Goal: Transaction & Acquisition: Book appointment/travel/reservation

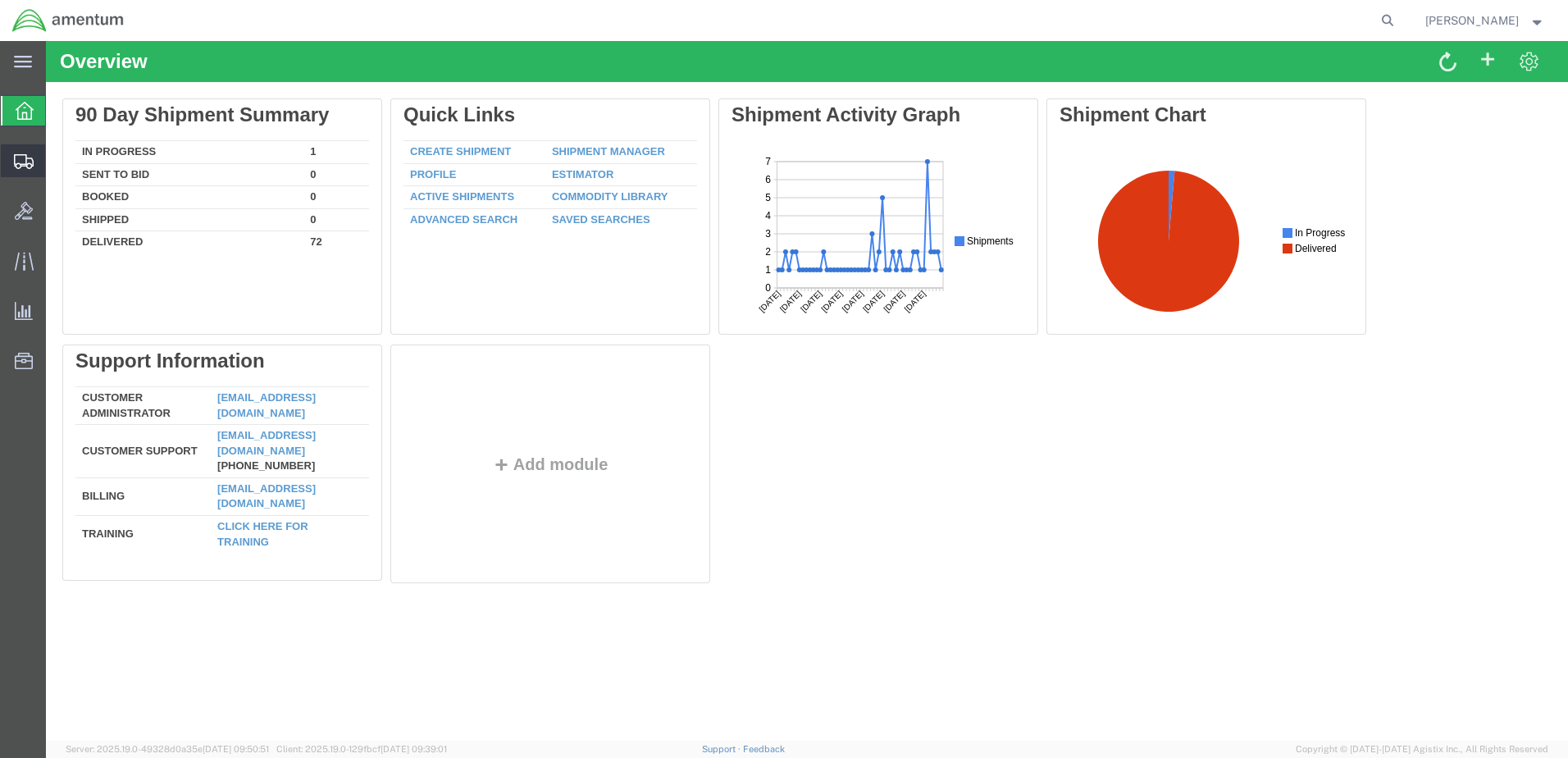
click at [25, 160] on icon at bounding box center [23, 161] width 19 height 15
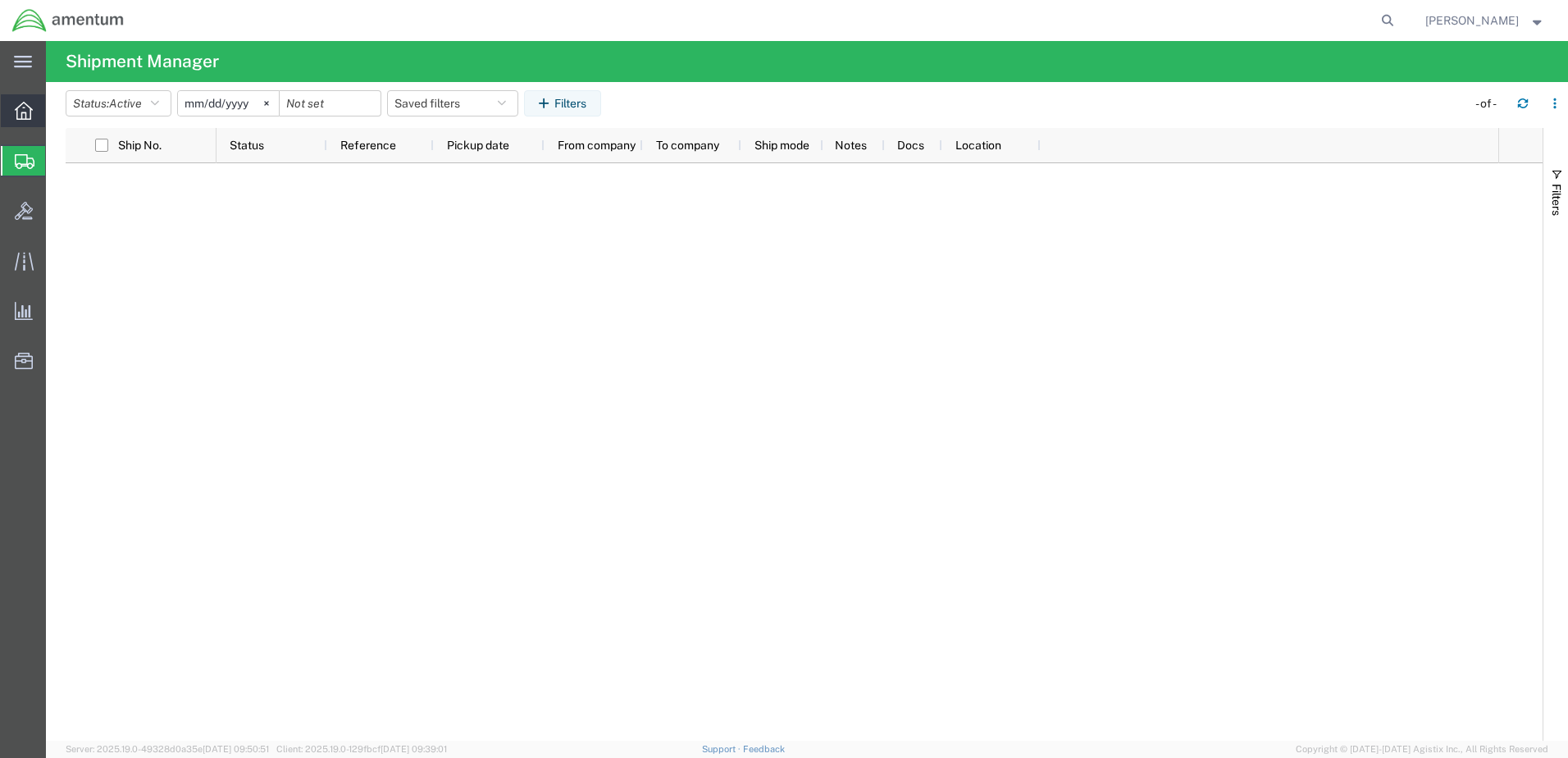
click at [18, 114] on icon at bounding box center [23, 110] width 18 height 18
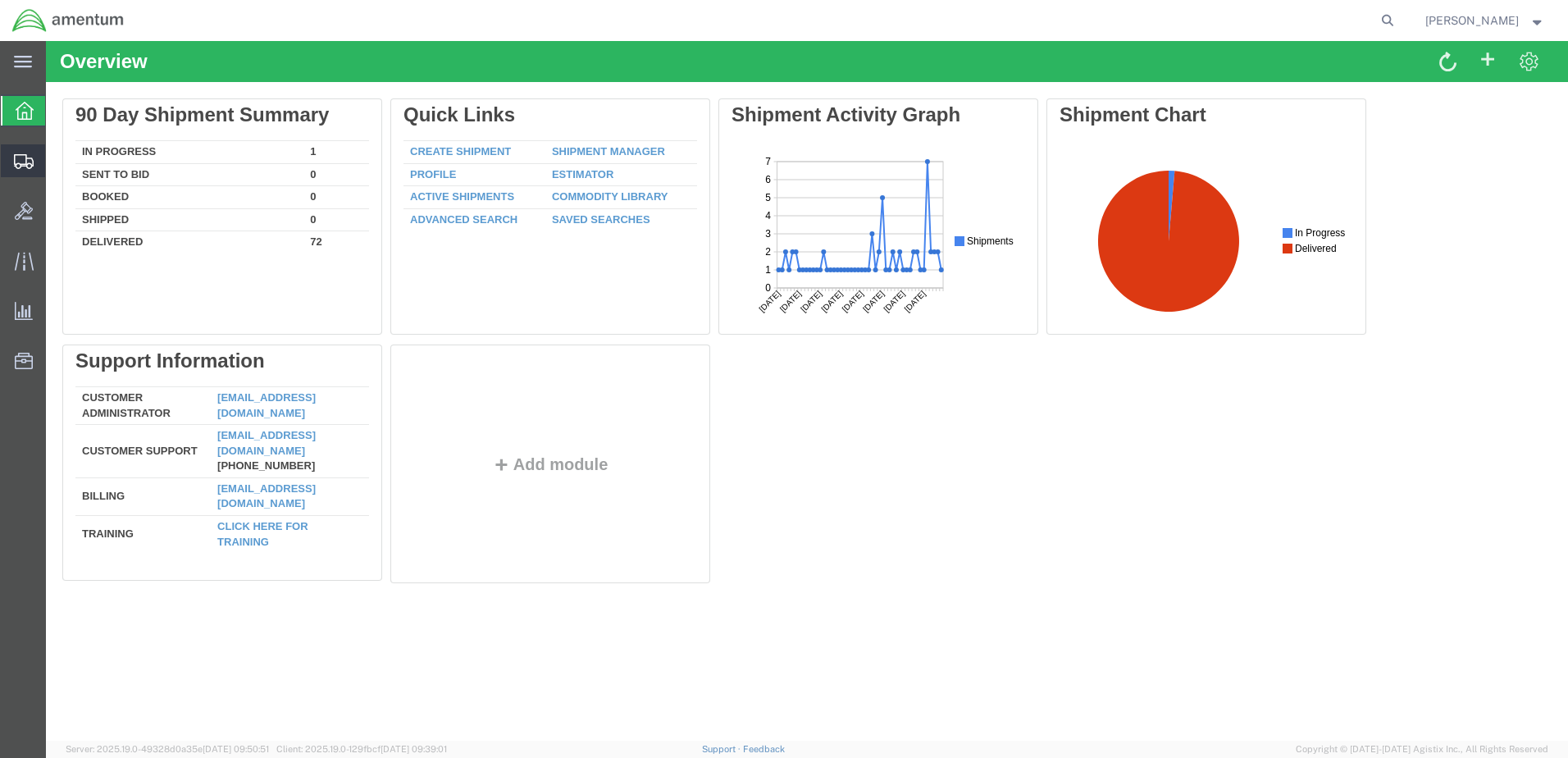
click at [22, 155] on icon at bounding box center [23, 161] width 19 height 15
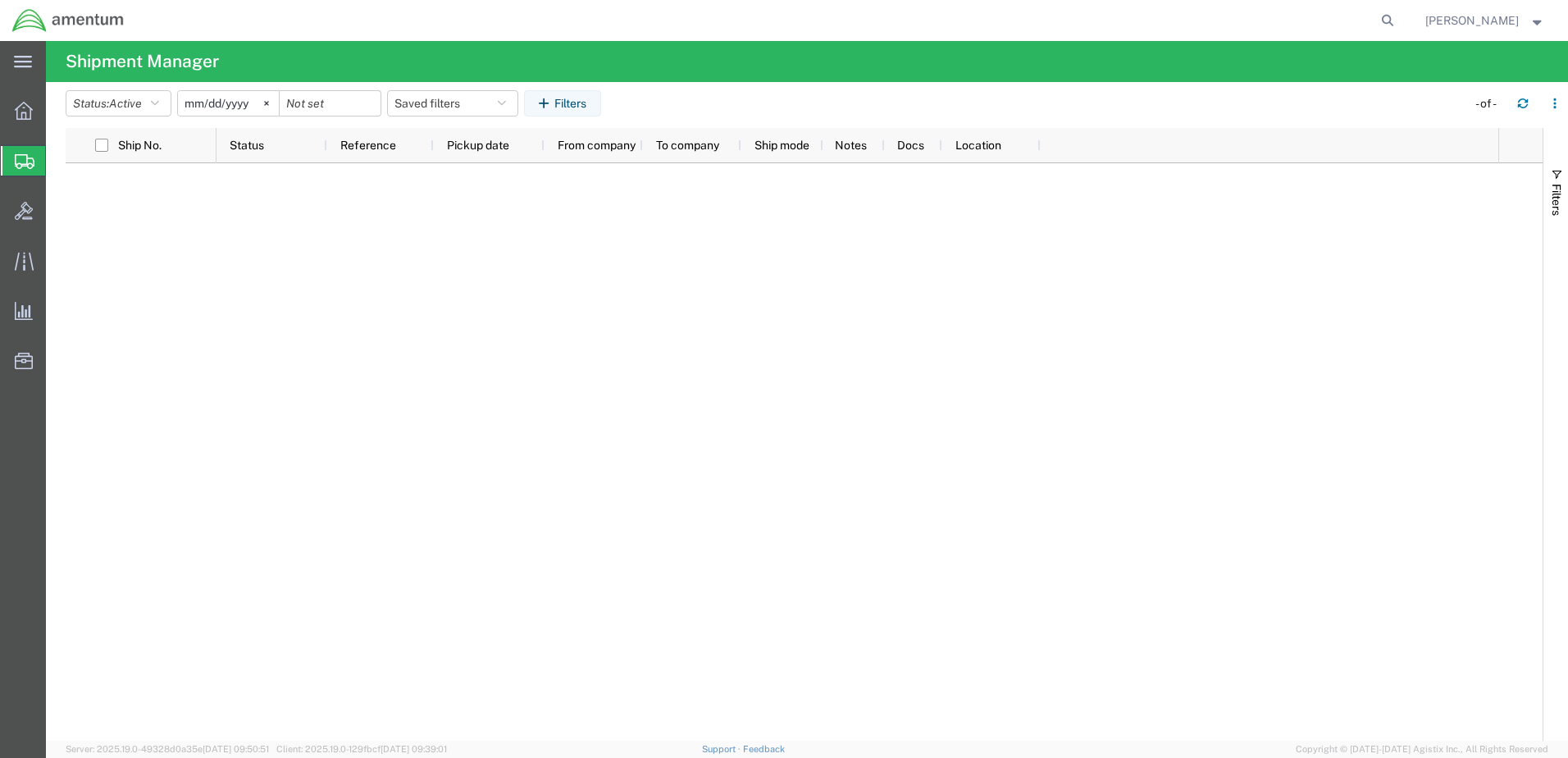
click at [19, 160] on icon at bounding box center [24, 161] width 19 height 15
click at [27, 167] on icon at bounding box center [24, 161] width 19 height 15
click at [18, 103] on icon at bounding box center [23, 110] width 18 height 18
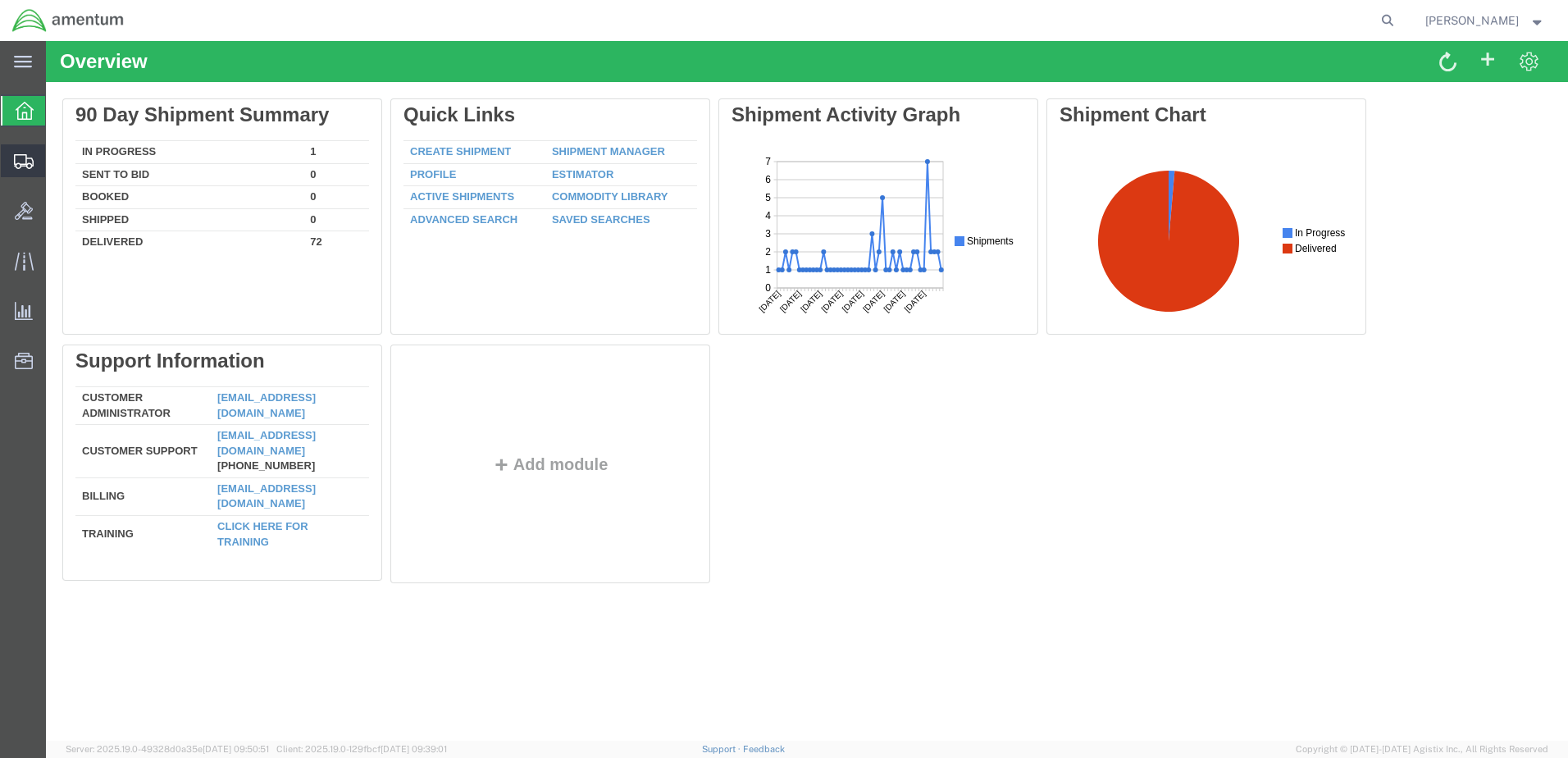
click at [22, 166] on icon at bounding box center [23, 161] width 19 height 15
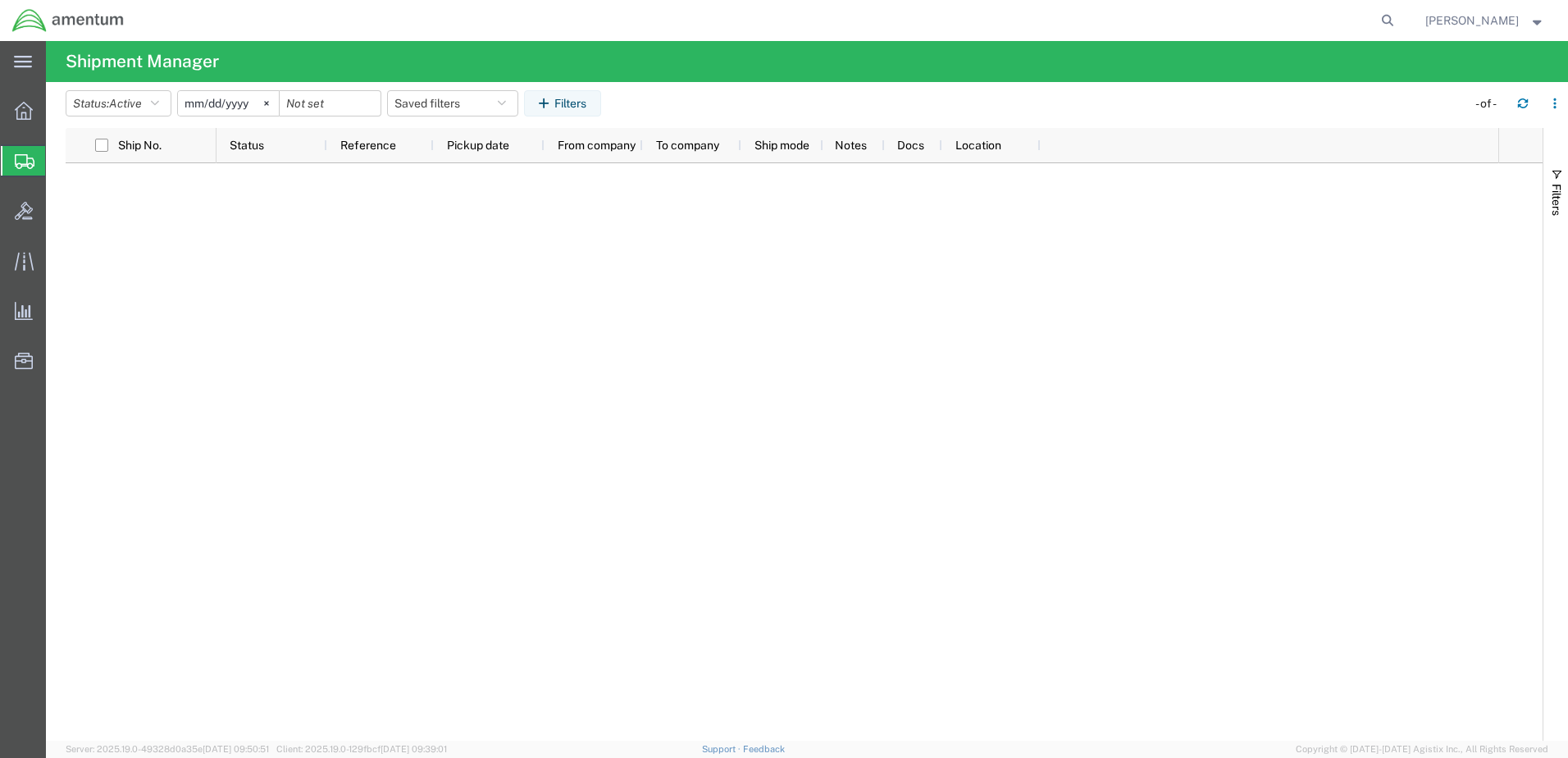
click at [20, 154] on icon at bounding box center [24, 161] width 19 height 15
click at [29, 119] on icon at bounding box center [23, 110] width 18 height 18
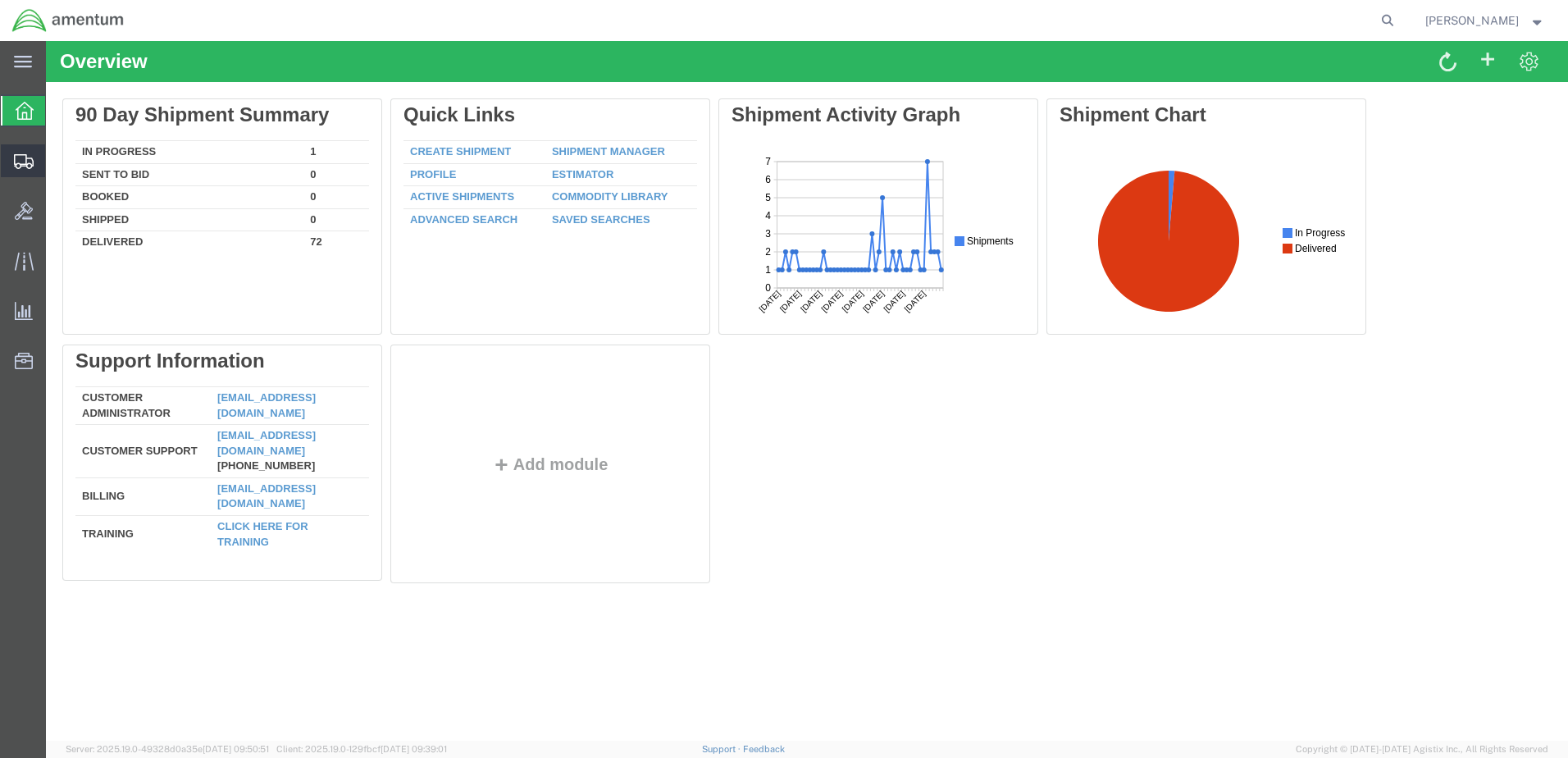
click at [25, 157] on icon at bounding box center [23, 161] width 19 height 15
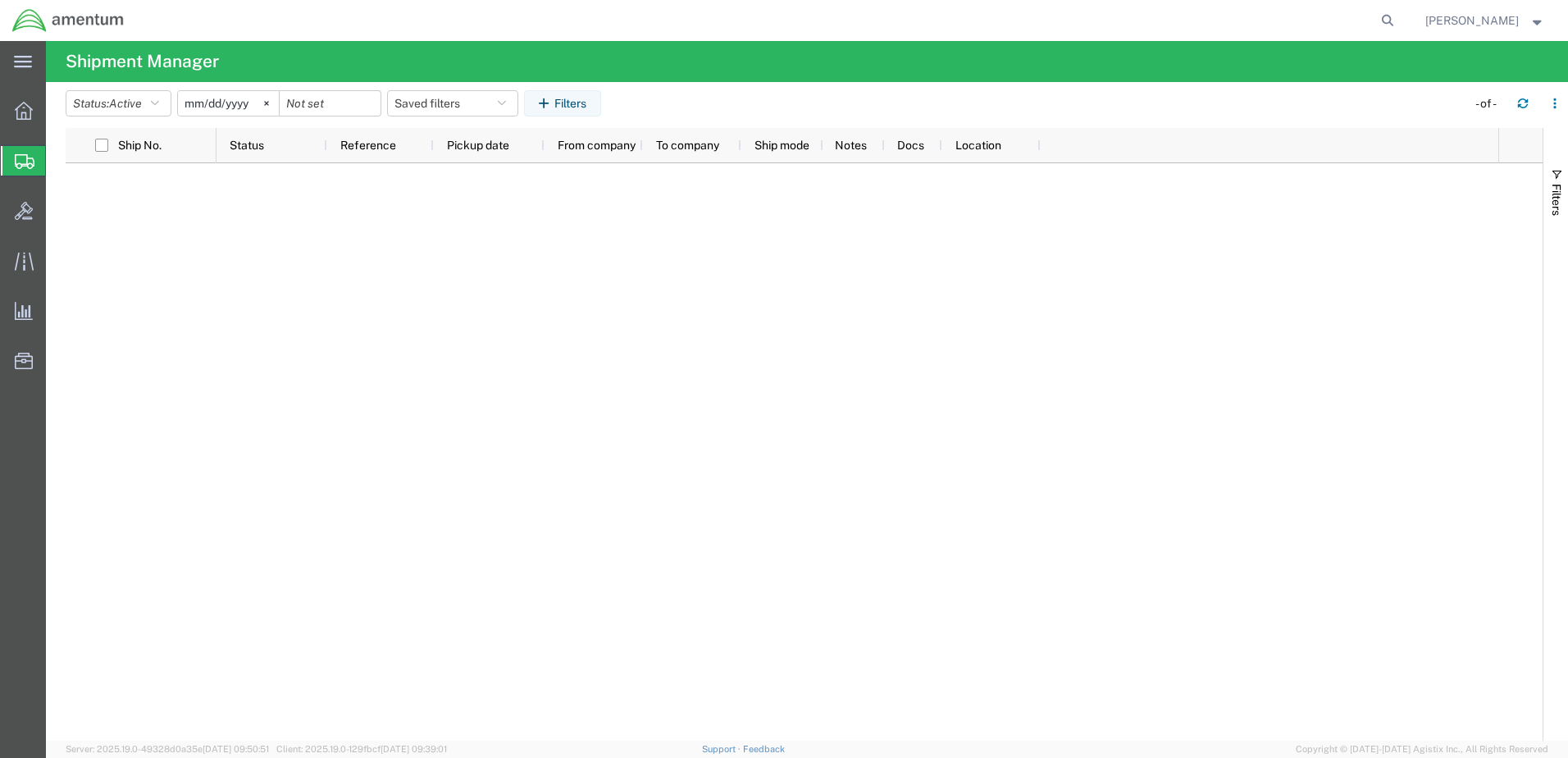
click at [22, 160] on icon at bounding box center [24, 161] width 19 height 15
click at [19, 117] on icon at bounding box center [23, 110] width 18 height 18
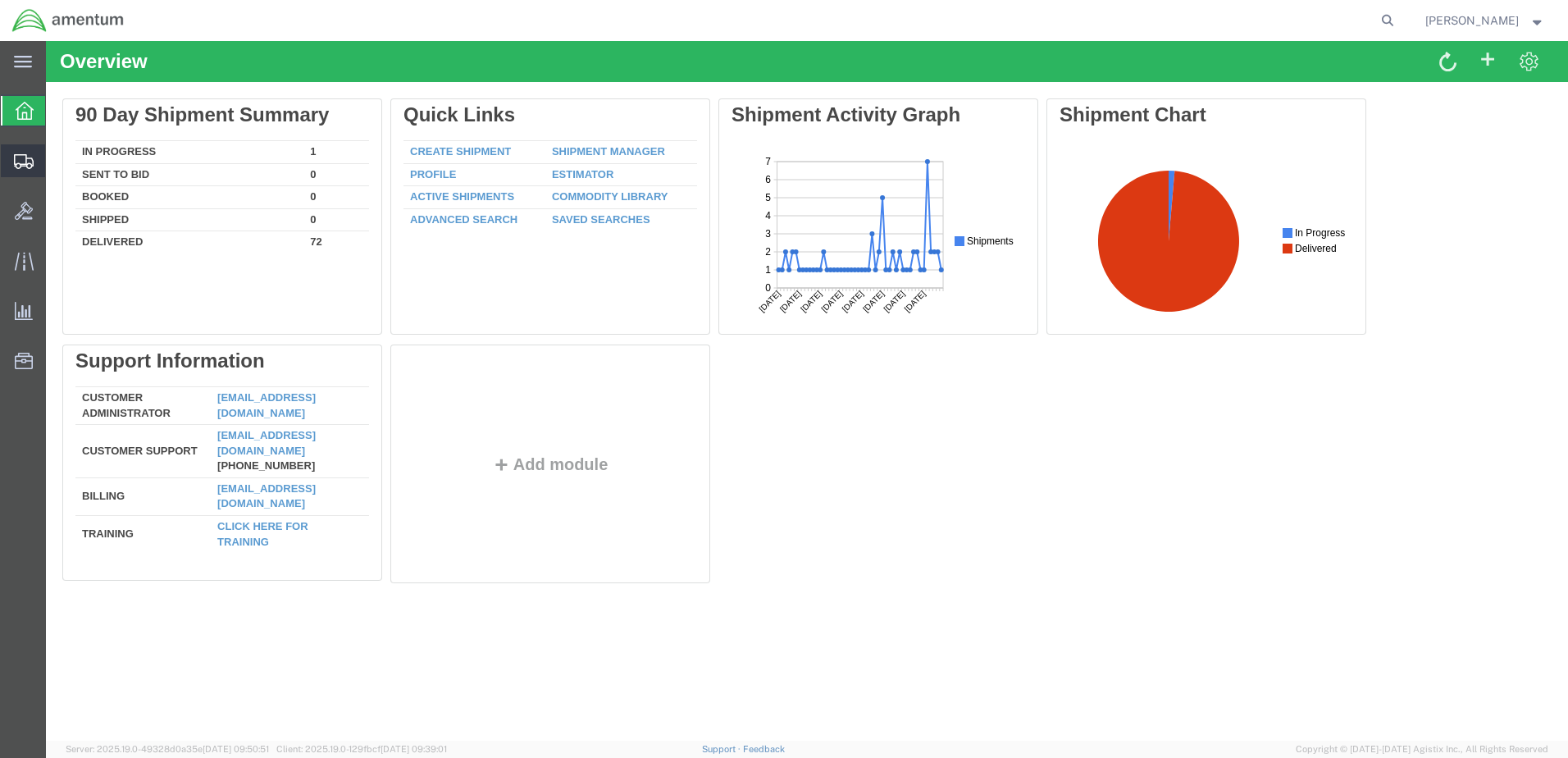
click at [26, 160] on icon at bounding box center [23, 161] width 19 height 15
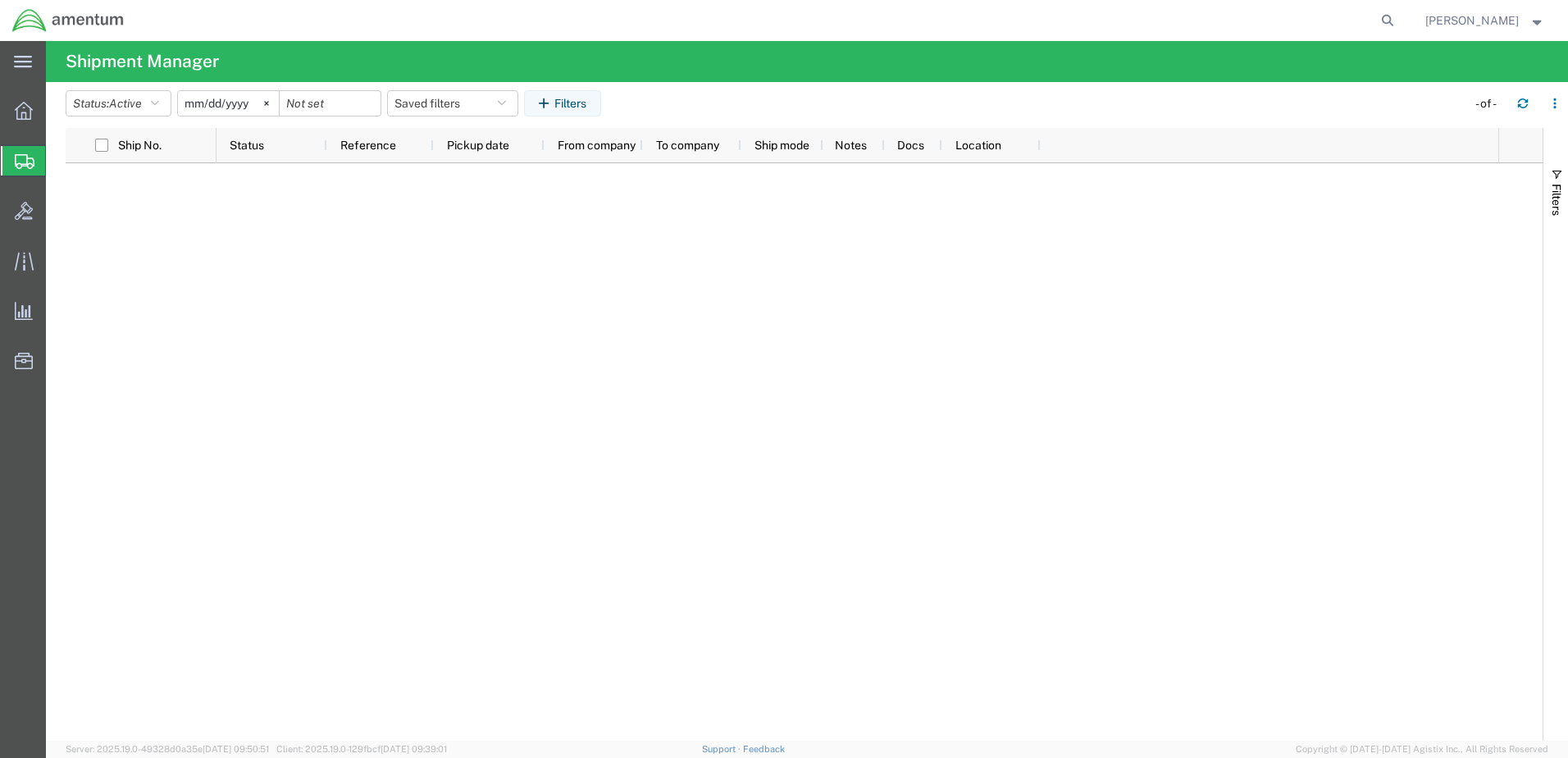
click at [1534, 23] on strong "button" at bounding box center [1537, 20] width 15 height 6
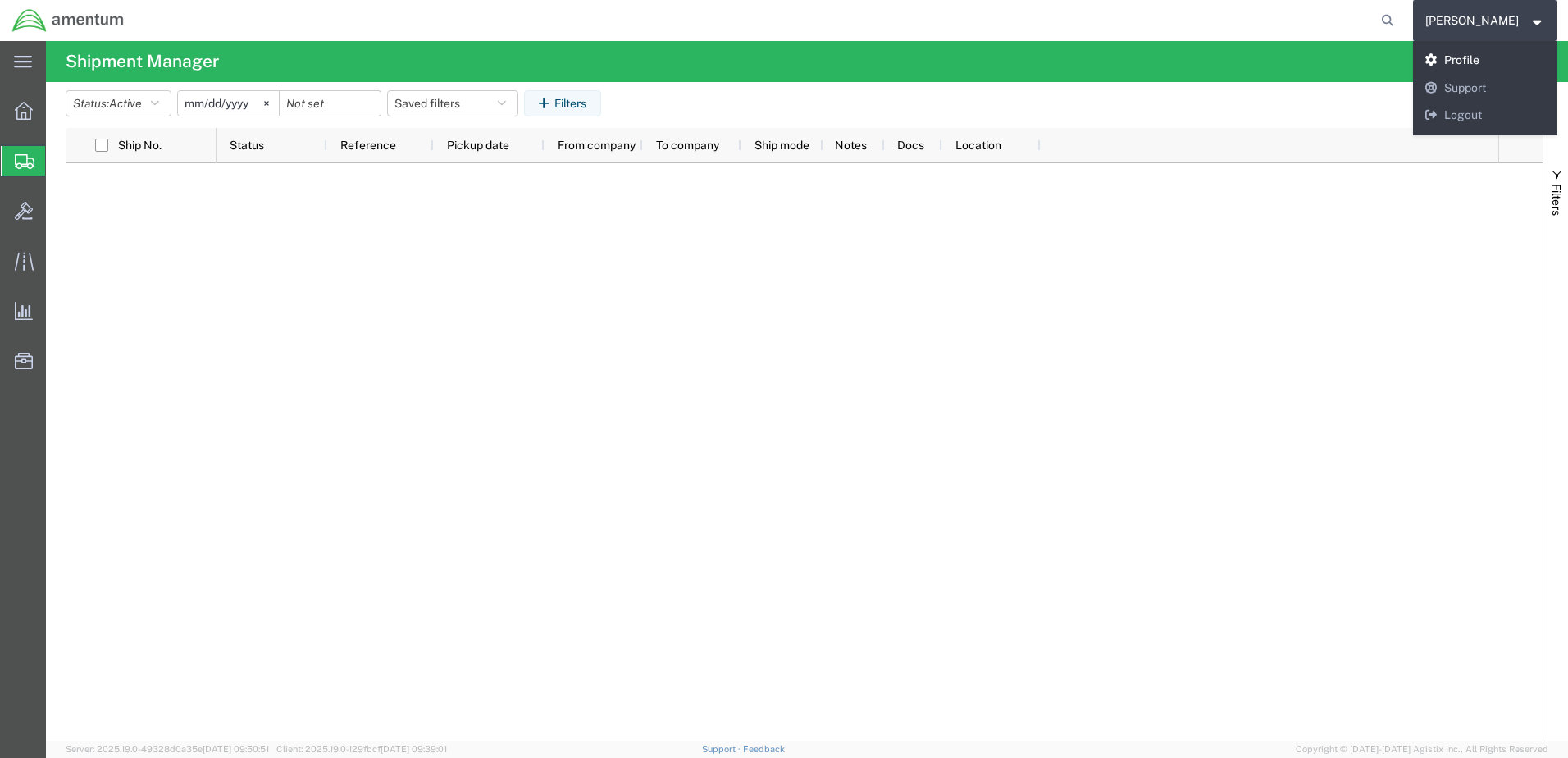
click at [1492, 60] on link "Profile" at bounding box center [1485, 60] width 145 height 28
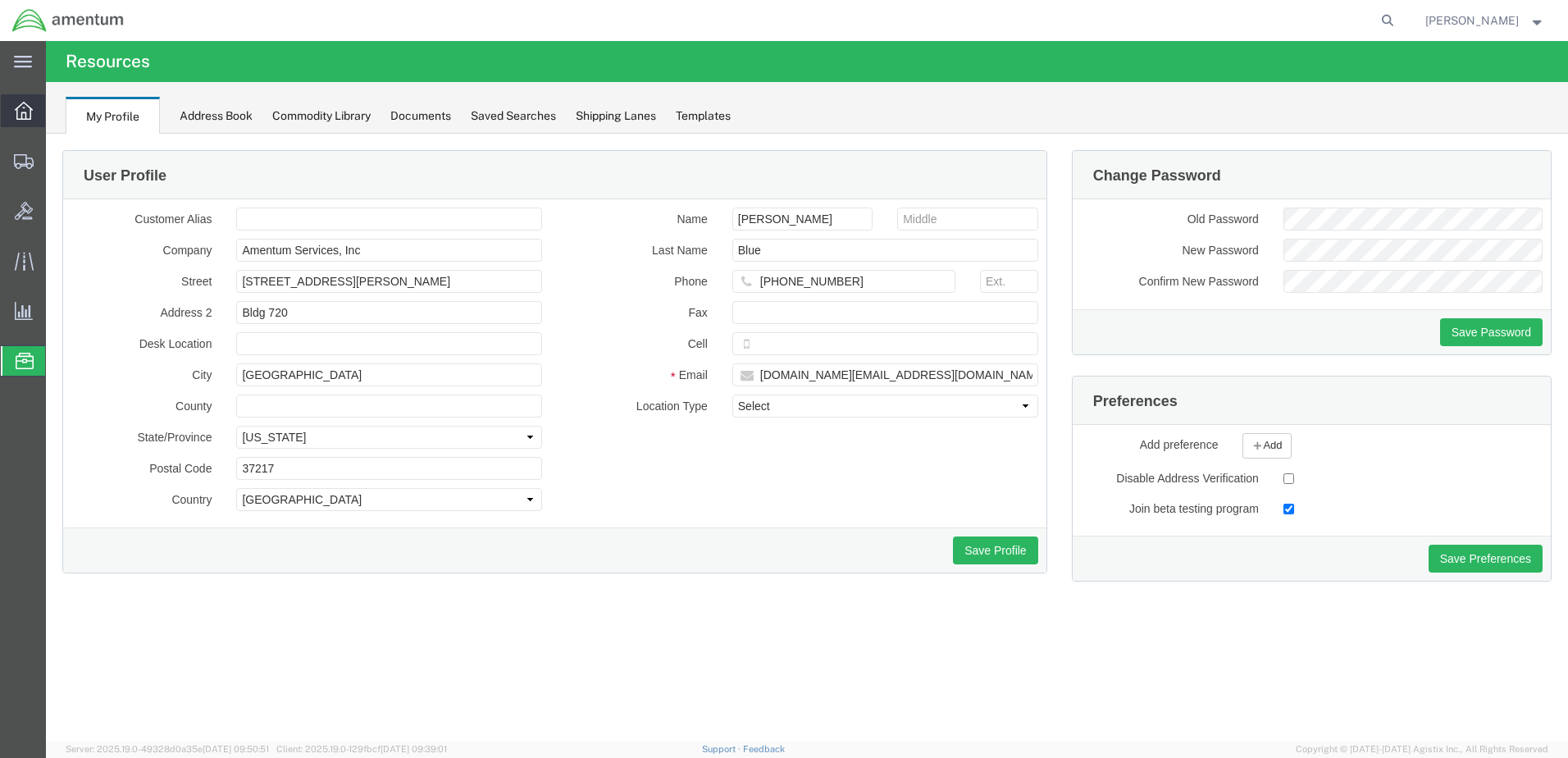
click at [23, 103] on icon at bounding box center [23, 110] width 18 height 18
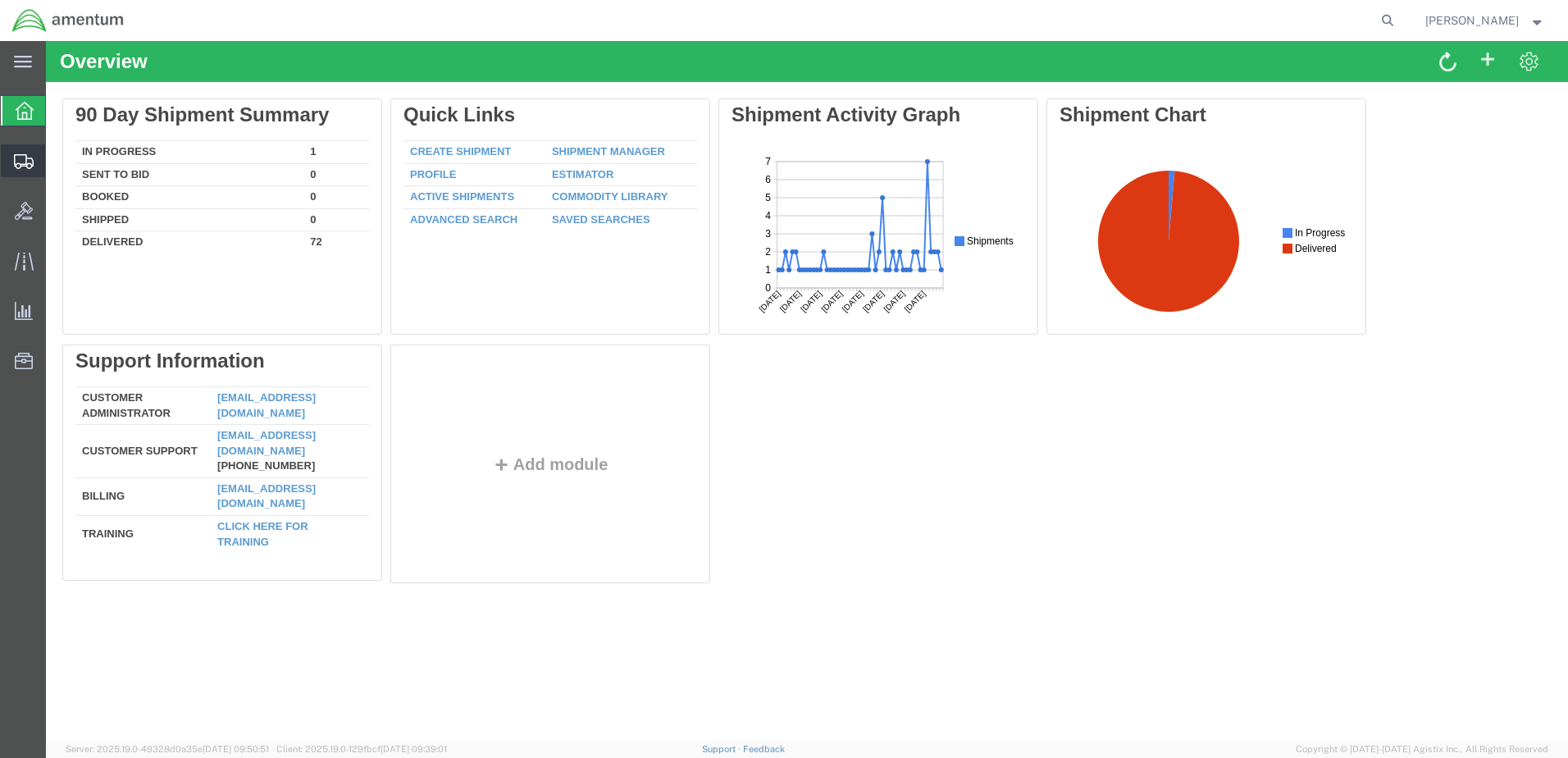
click at [22, 156] on icon at bounding box center [23, 161] width 19 height 15
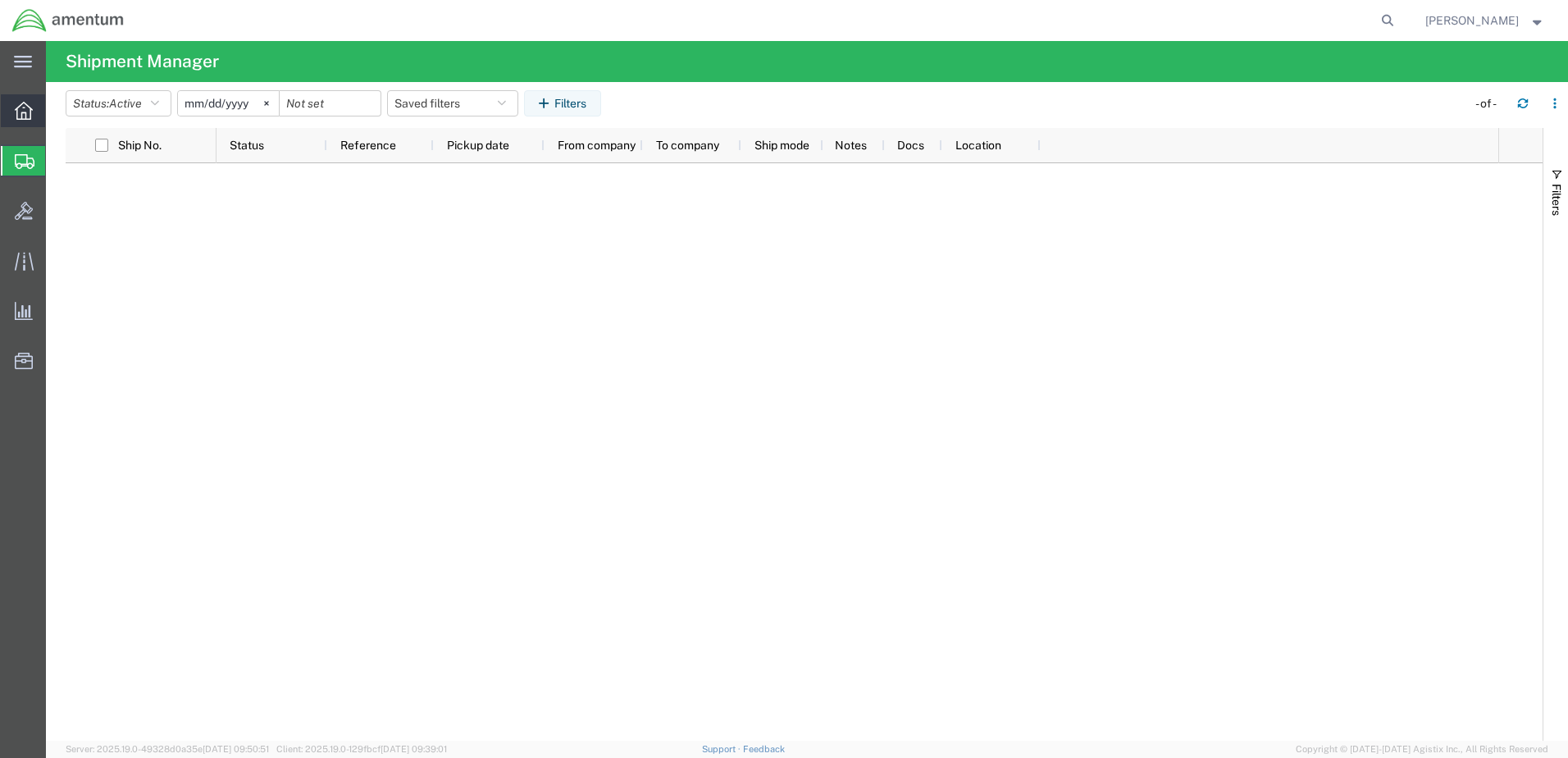
click at [17, 109] on icon at bounding box center [23, 110] width 18 height 18
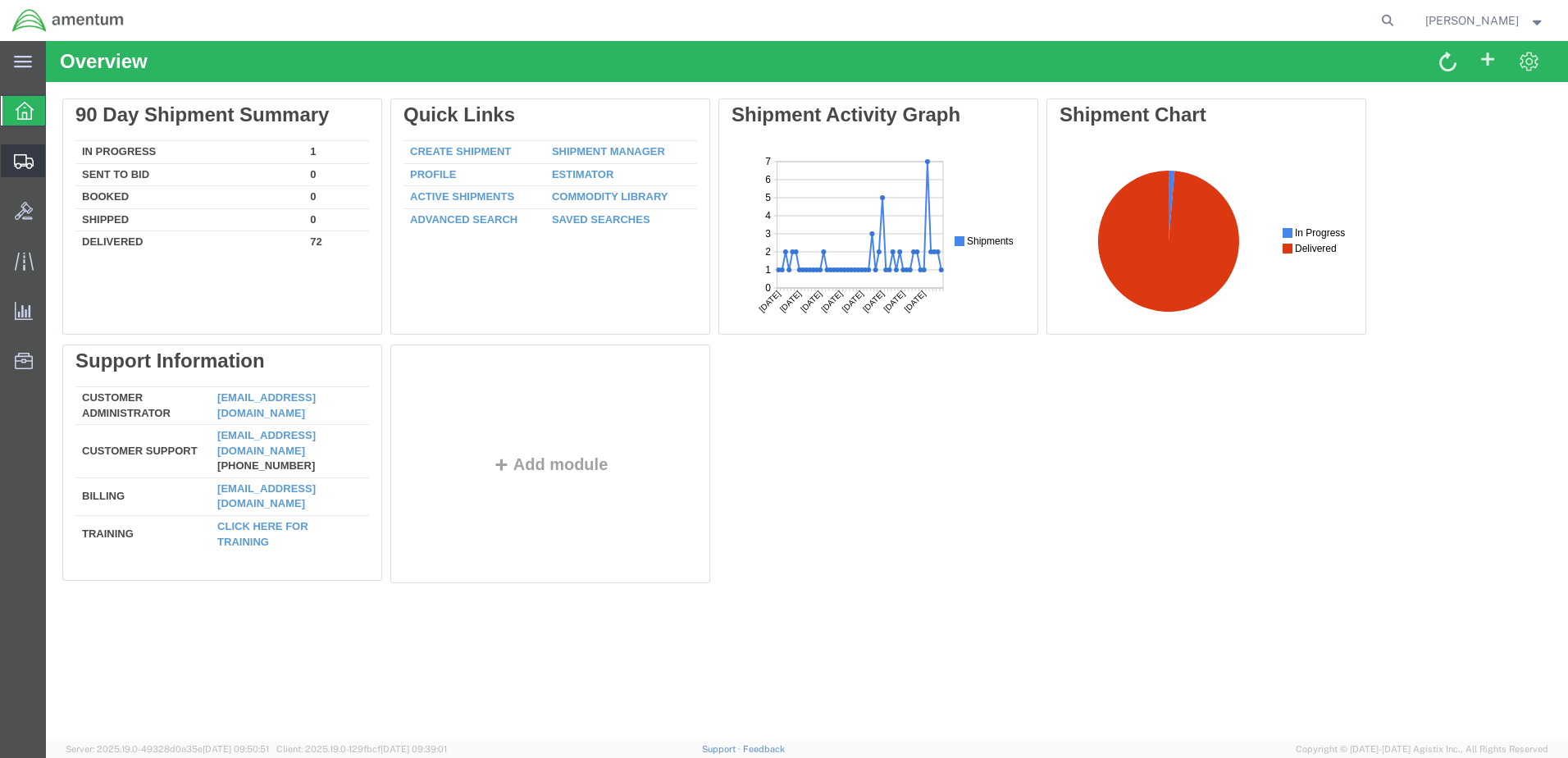
click at [19, 156] on icon at bounding box center [23, 161] width 19 height 15
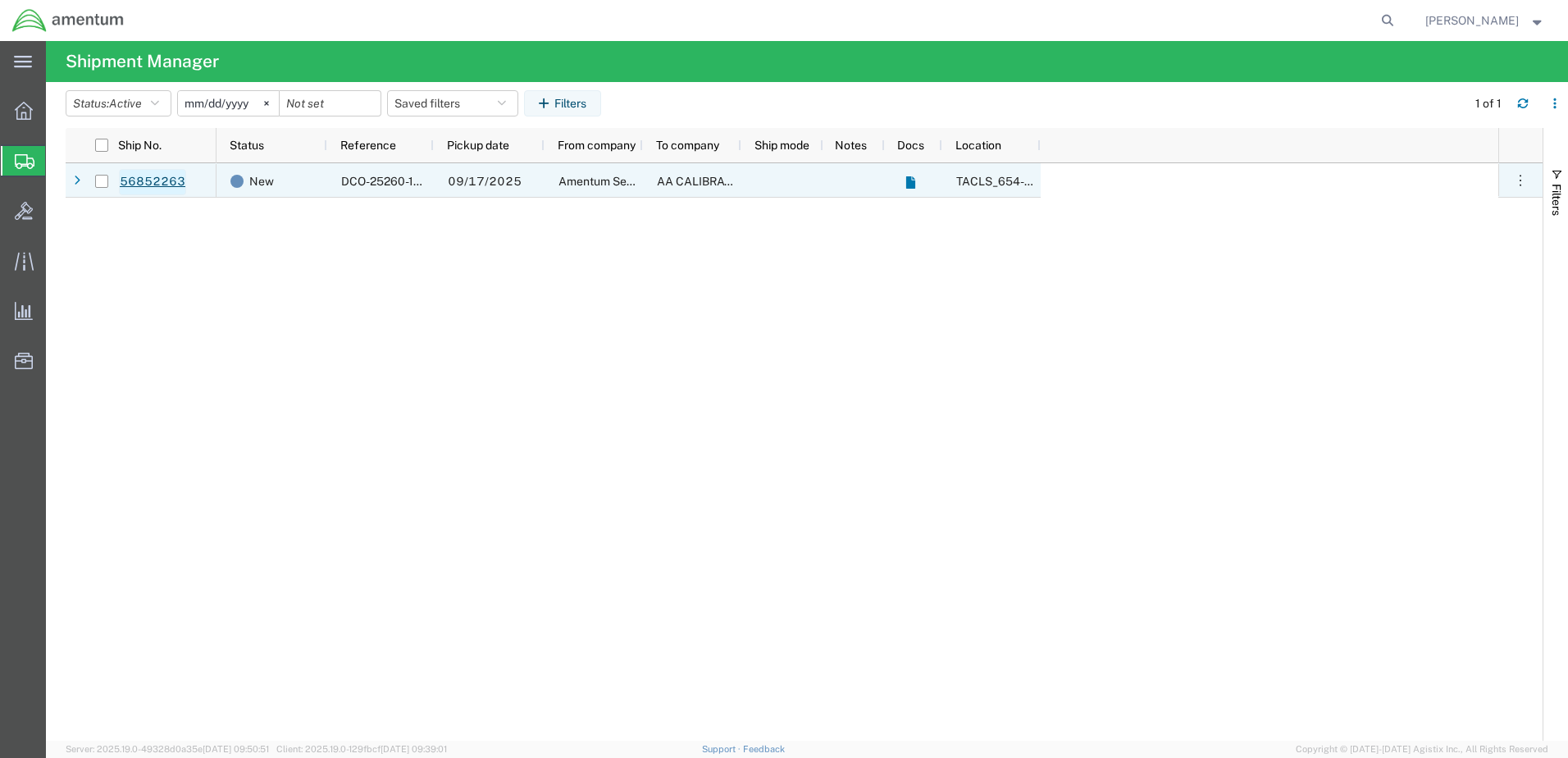
click at [163, 181] on link "56852263" at bounding box center [152, 182] width 68 height 26
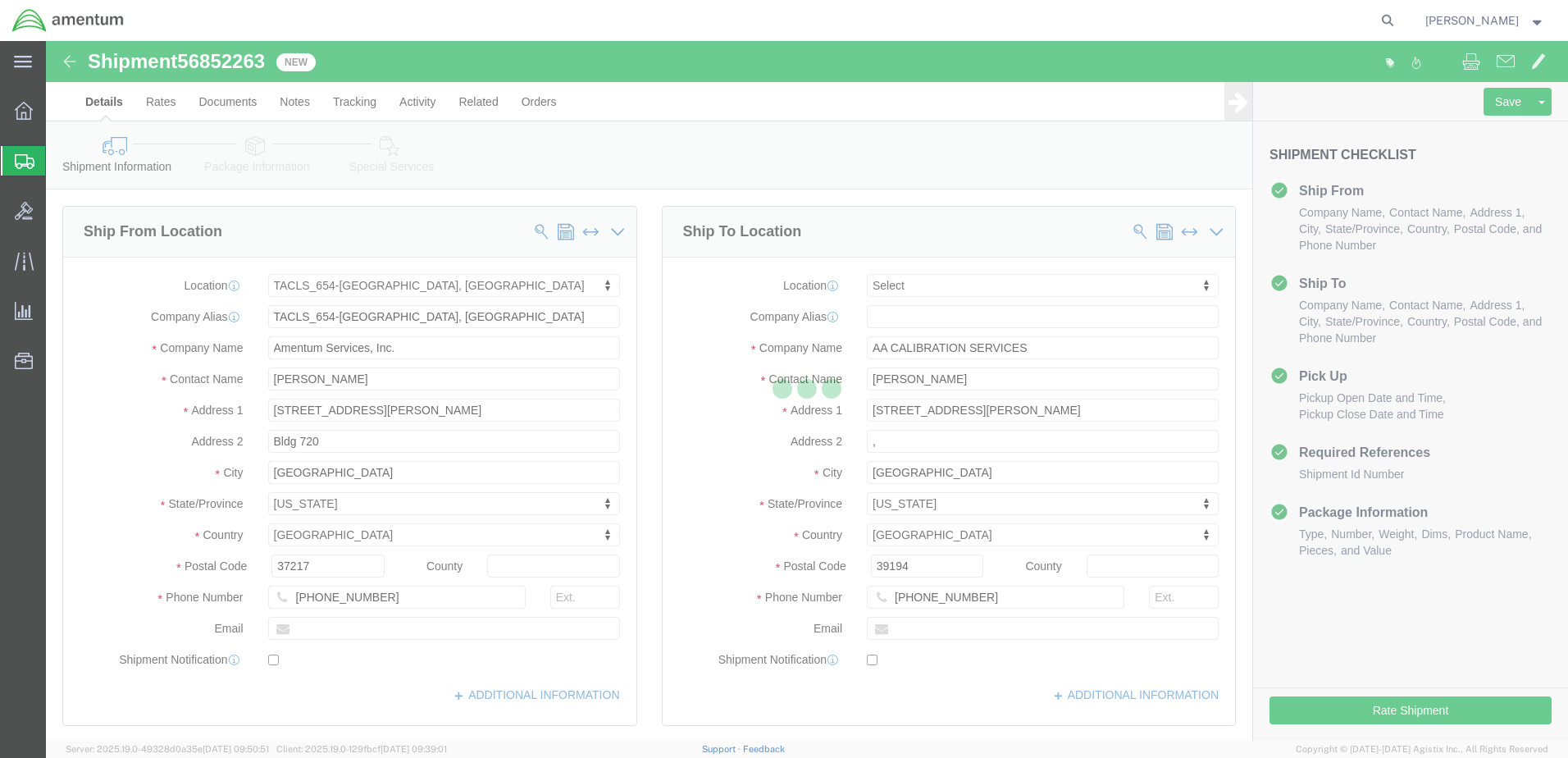
select select "42726"
select select
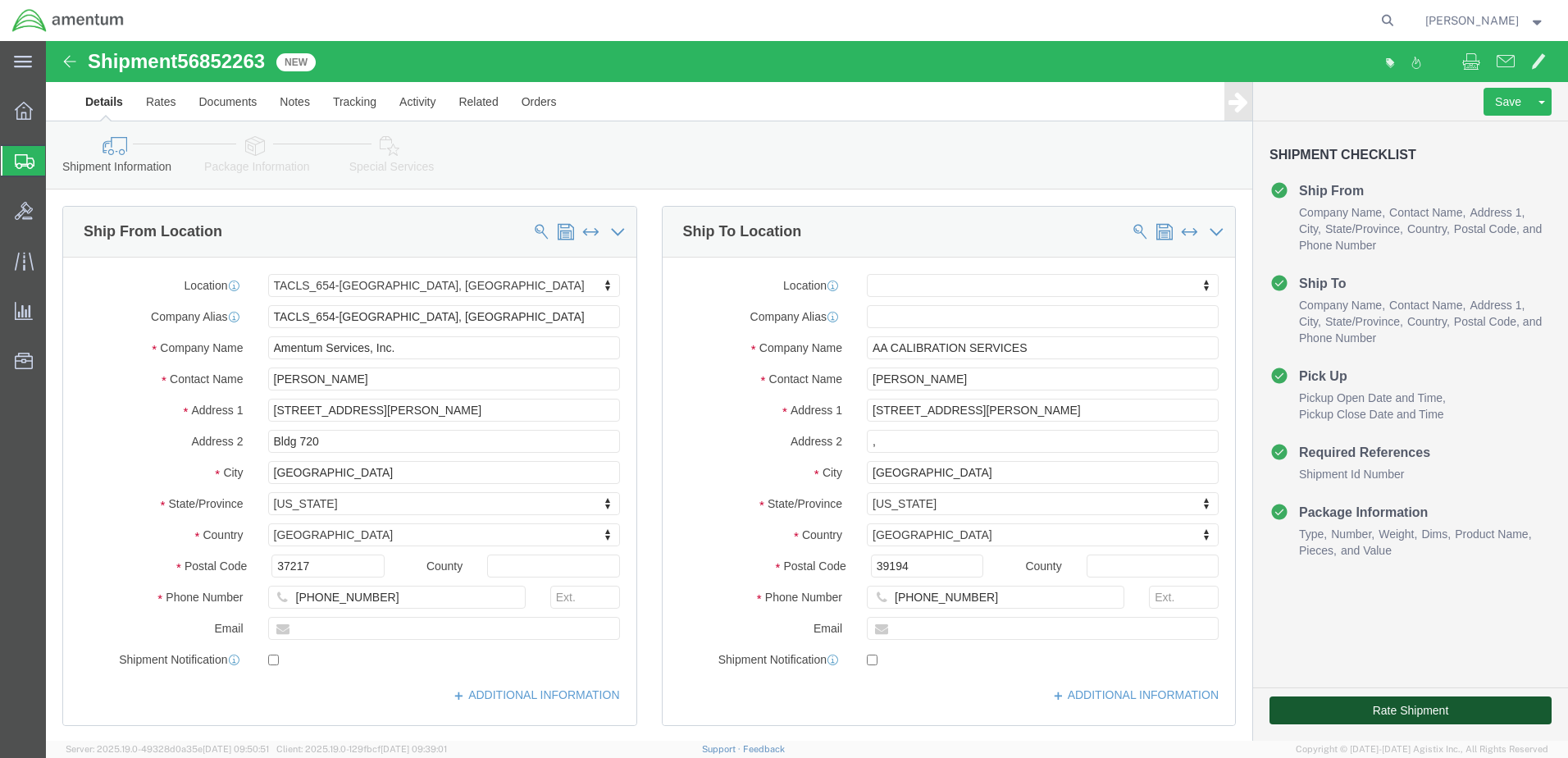
click button "Rate Shipment"
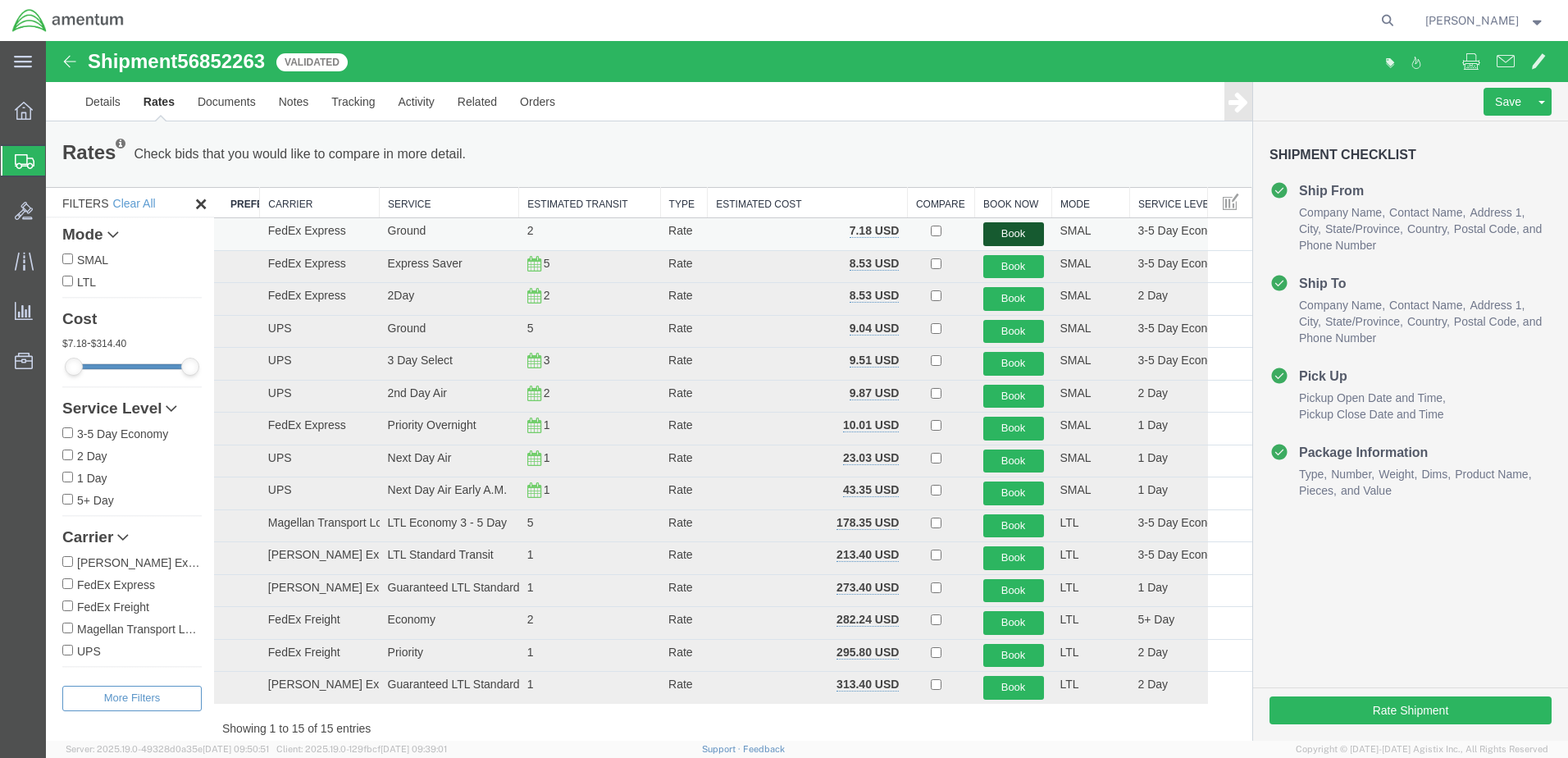
click at [1005, 231] on button "Book" at bounding box center [1013, 235] width 60 height 24
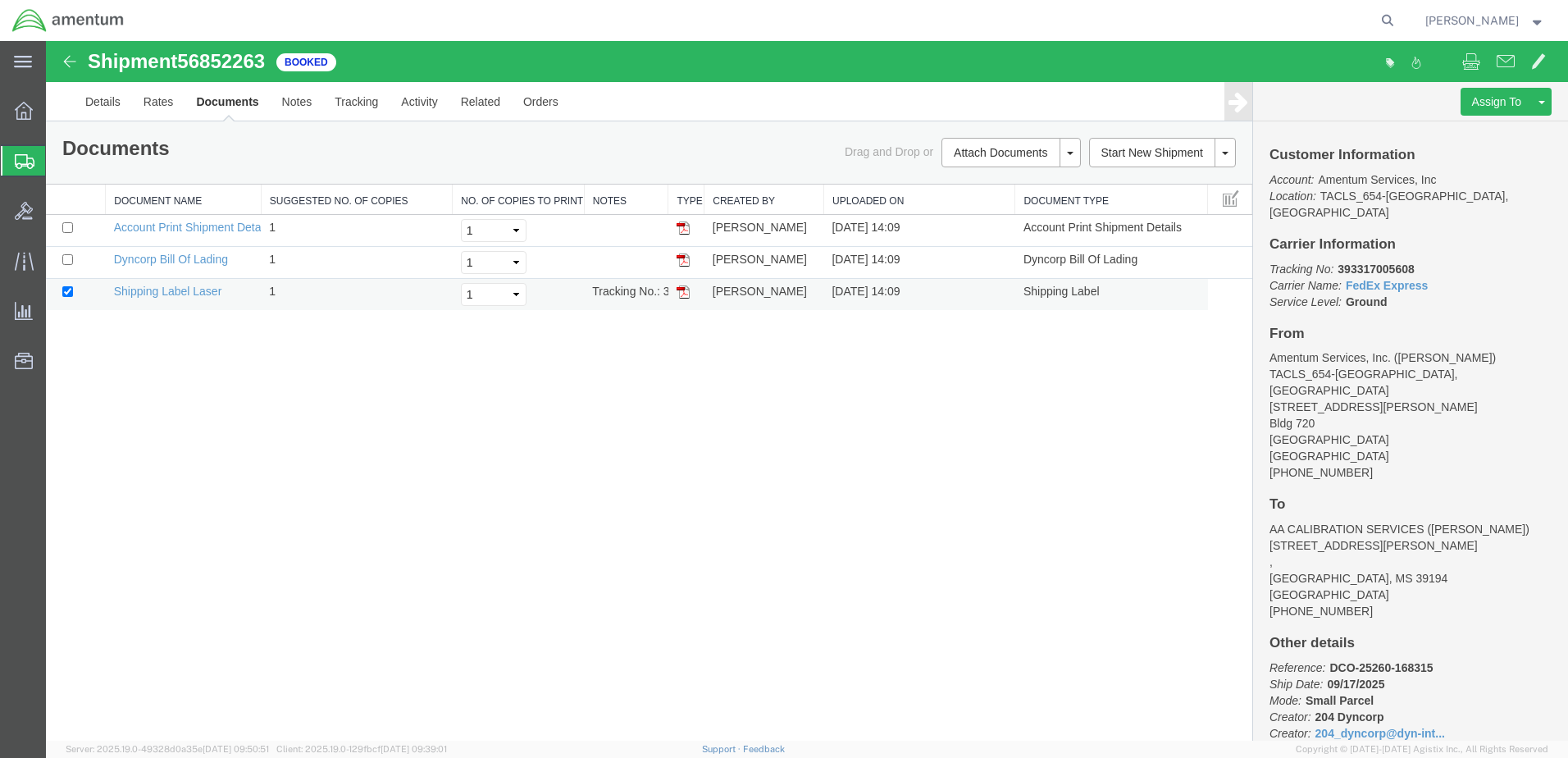
click at [685, 294] on img at bounding box center [682, 292] width 13 height 13
